Goal: Task Accomplishment & Management: Complete application form

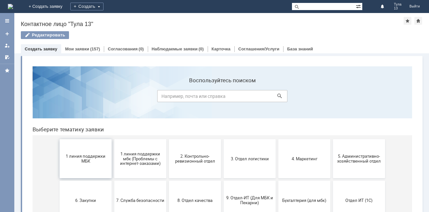
click at [99, 163] on span "1 линия поддержки МБК" at bounding box center [86, 159] width 48 height 10
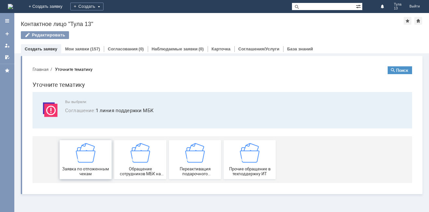
click at [99, 163] on div "Заявка по отложенным чекам" at bounding box center [86, 159] width 48 height 33
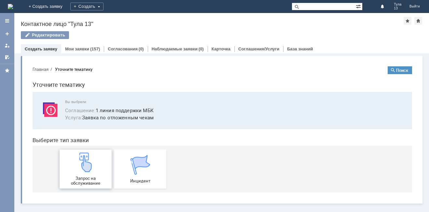
click at [100, 164] on div "Запрос на обслуживание" at bounding box center [86, 169] width 48 height 33
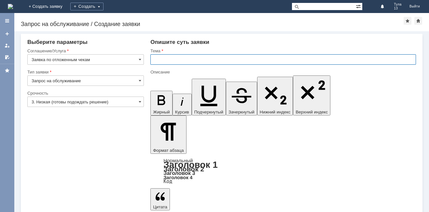
click at [156, 63] on input "text" at bounding box center [283, 59] width 266 height 10
type input "мбк тула 13, отложенные чеки"
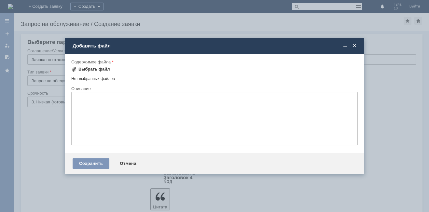
click at [94, 68] on div "Выбрать файл" at bounding box center [94, 69] width 32 height 5
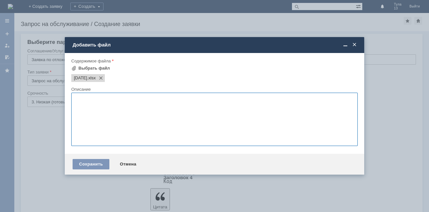
click at [148, 121] on textarea at bounding box center [214, 119] width 287 height 53
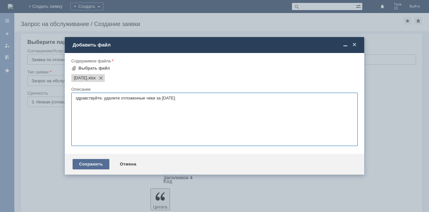
type textarea "здравствуйте, удалите отложенные чеки за [DATE]"
click at [84, 164] on div "Сохранить" at bounding box center [91, 164] width 37 height 10
